Goal: Check status

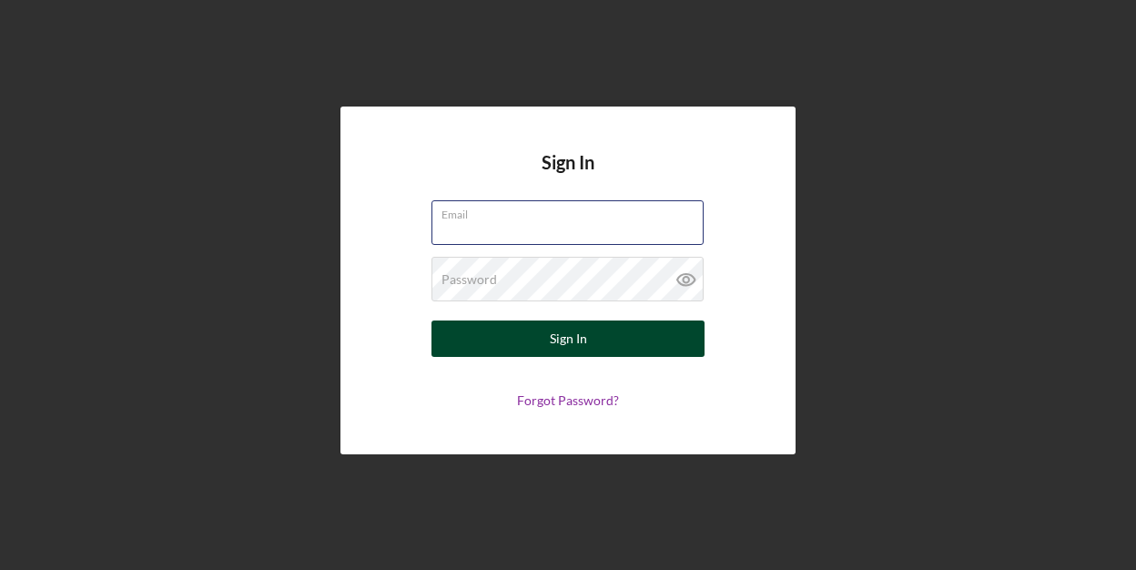
type input "[EMAIL_ADDRESS][DOMAIN_NAME]"
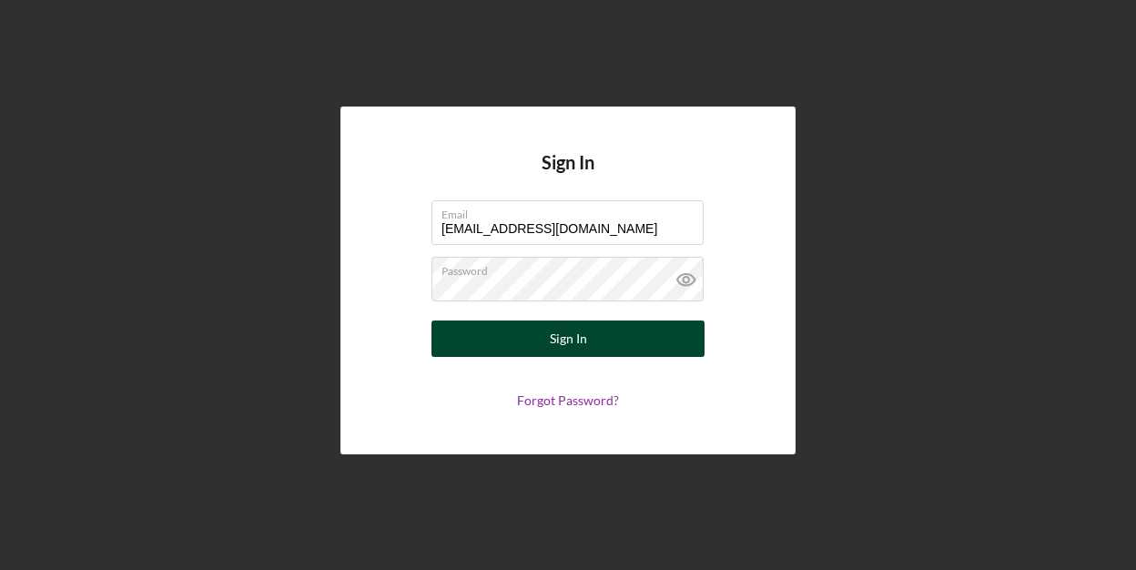
click at [553, 335] on div "Sign In" at bounding box center [568, 338] width 37 height 36
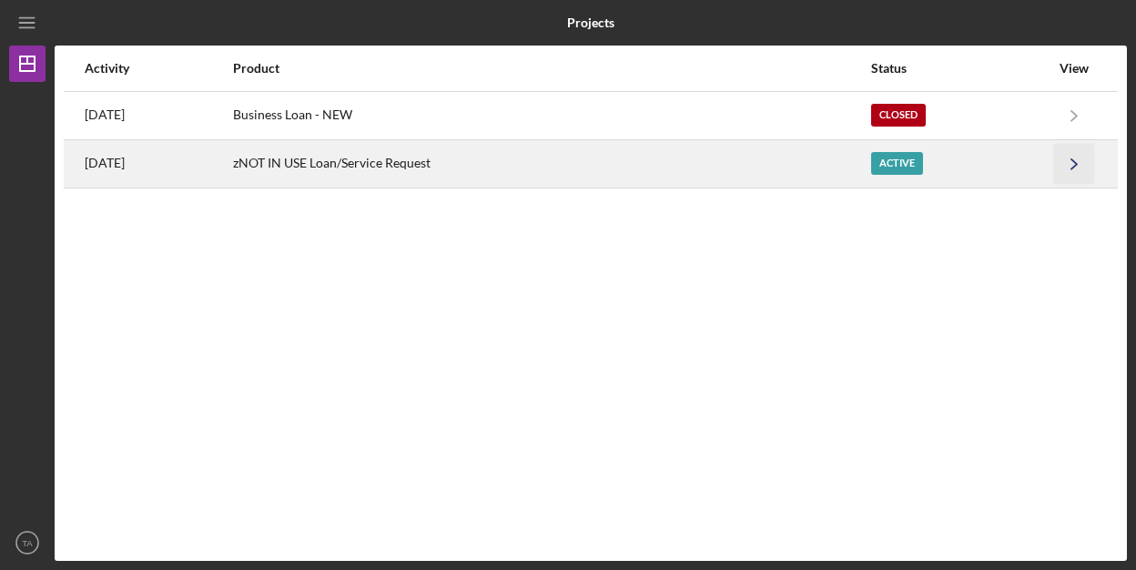
click at [1070, 162] on icon "Icon/Navigate" at bounding box center [1074, 163] width 41 height 41
